Goal: Task Accomplishment & Management: Manage account settings

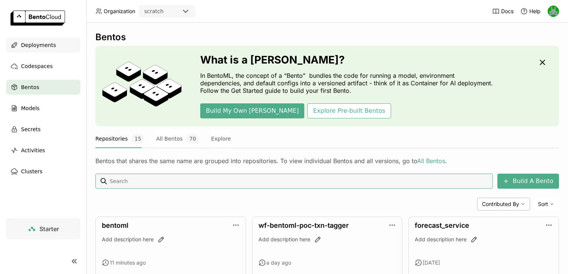
click at [45, 45] on span "Deployments" at bounding box center [38, 45] width 35 height 9
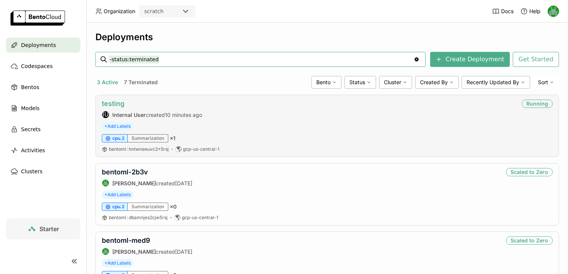
click at [113, 101] on link "testing" at bounding box center [113, 104] width 23 height 8
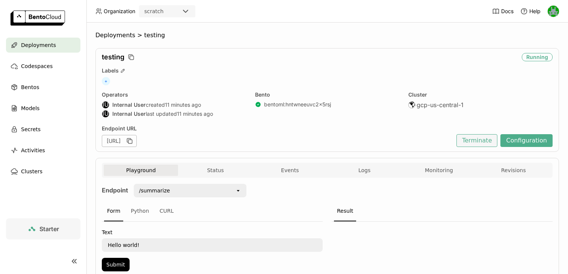
click at [495, 139] on button "Terminate" at bounding box center [476, 140] width 41 height 13
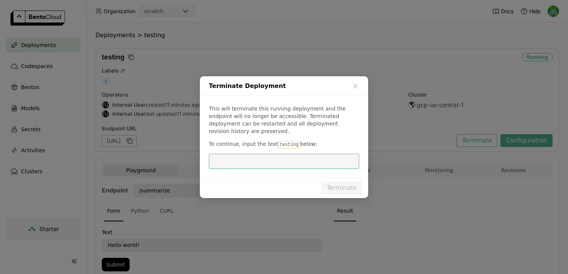
click at [285, 143] on code "testing" at bounding box center [289, 145] width 22 height 8
copy code "testing"
click at [279, 154] on input "dialog" at bounding box center [283, 161] width 141 height 14
paste input "testing"
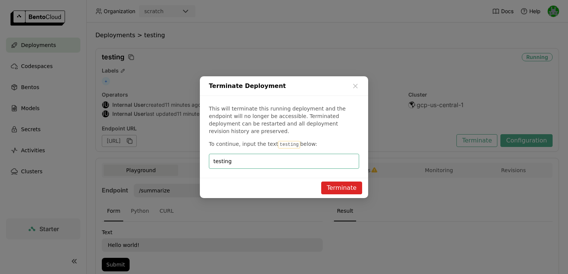
type input "testing"
click at [341, 184] on button "Terminate" at bounding box center [341, 187] width 41 height 13
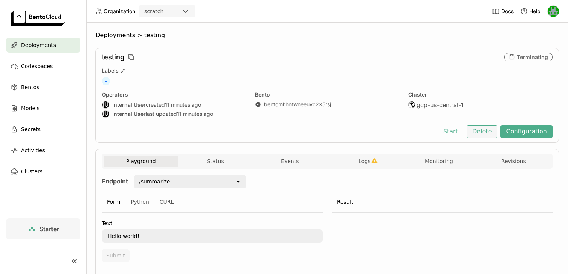
click at [486, 135] on button "Delete" at bounding box center [481, 131] width 31 height 13
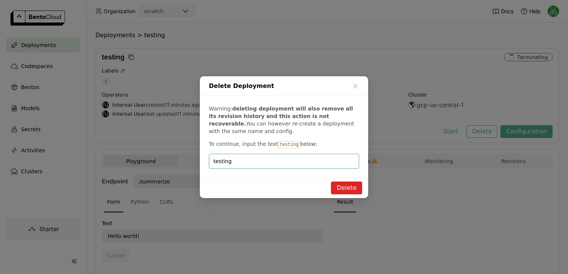
type input "testing"
click at [347, 191] on button "Delete" at bounding box center [346, 187] width 31 height 13
